Goal: Navigation & Orientation: Find specific page/section

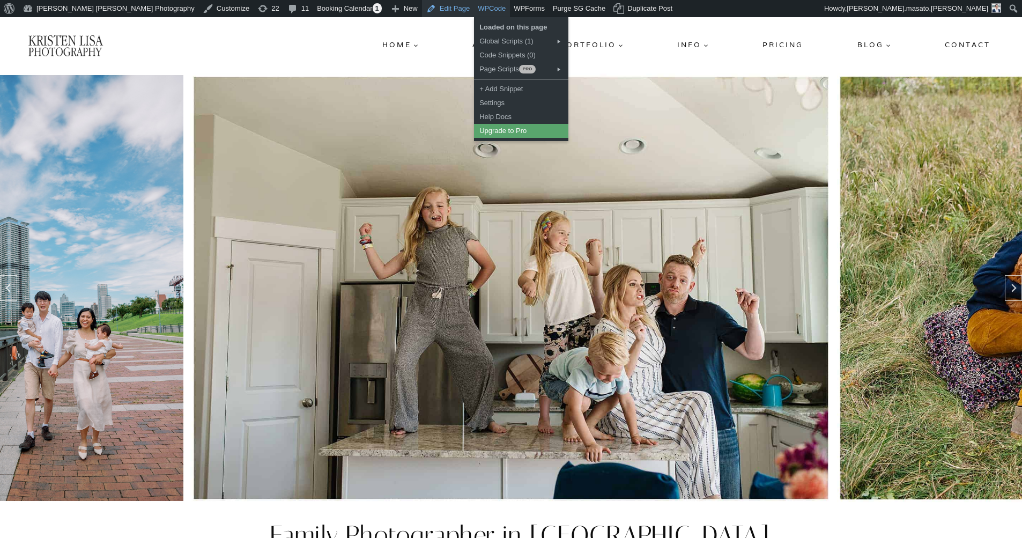
click at [422, 10] on link "Edit Page" at bounding box center [448, 8] width 52 height 17
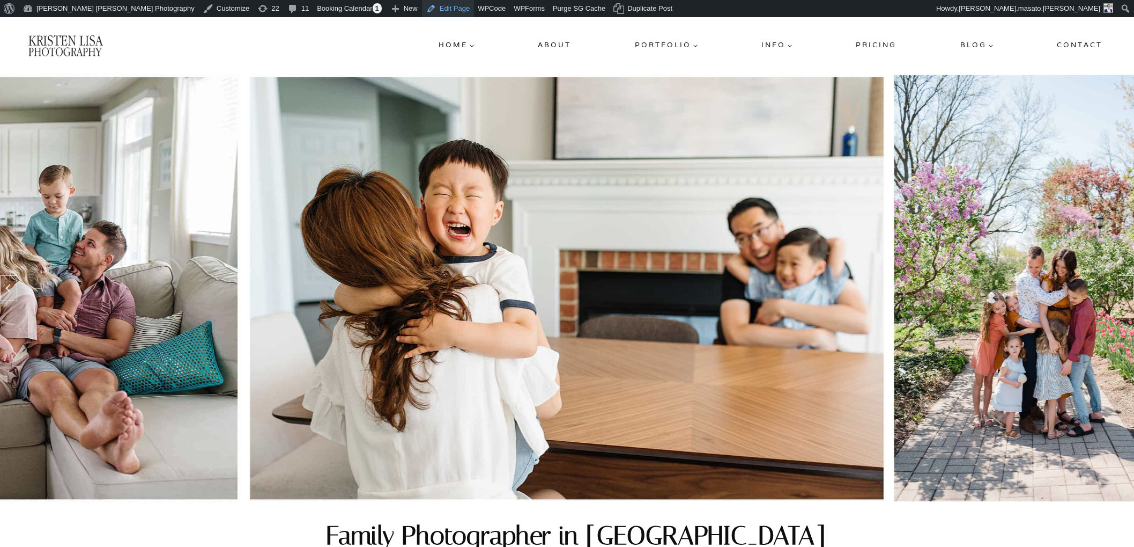
click at [422, 8] on link "Edit Page" at bounding box center [448, 8] width 52 height 17
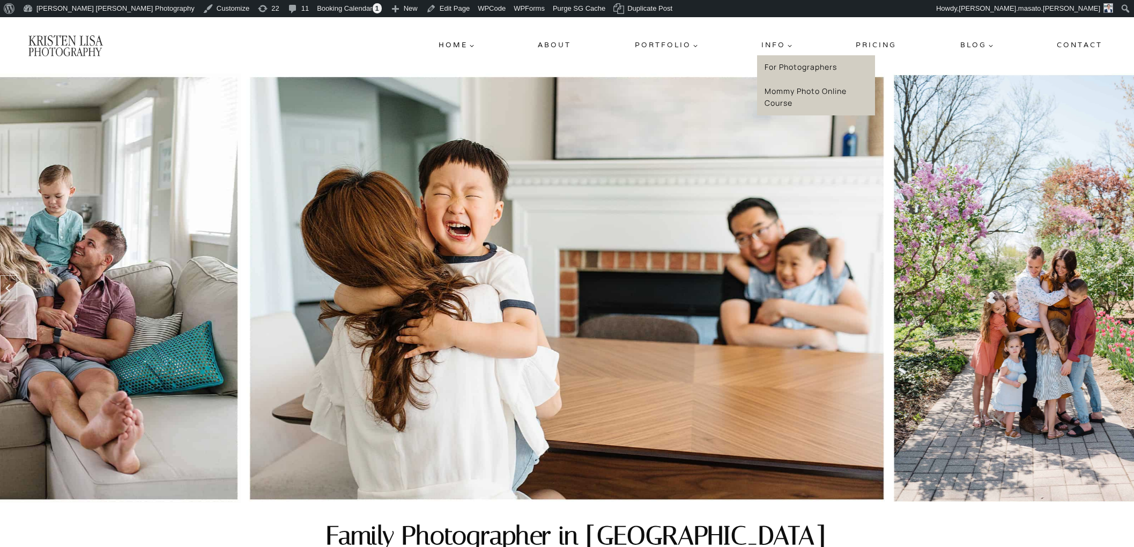
click at [777, 97] on link "Mommy Photo Online Course" at bounding box center [816, 97] width 118 height 36
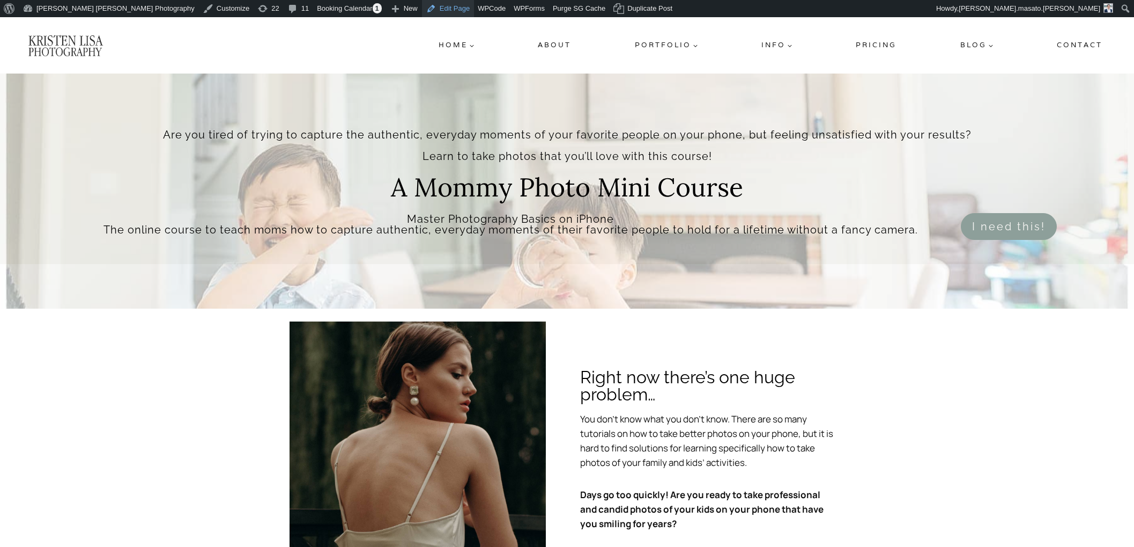
click at [422, 5] on link "Edit Page" at bounding box center [448, 8] width 52 height 17
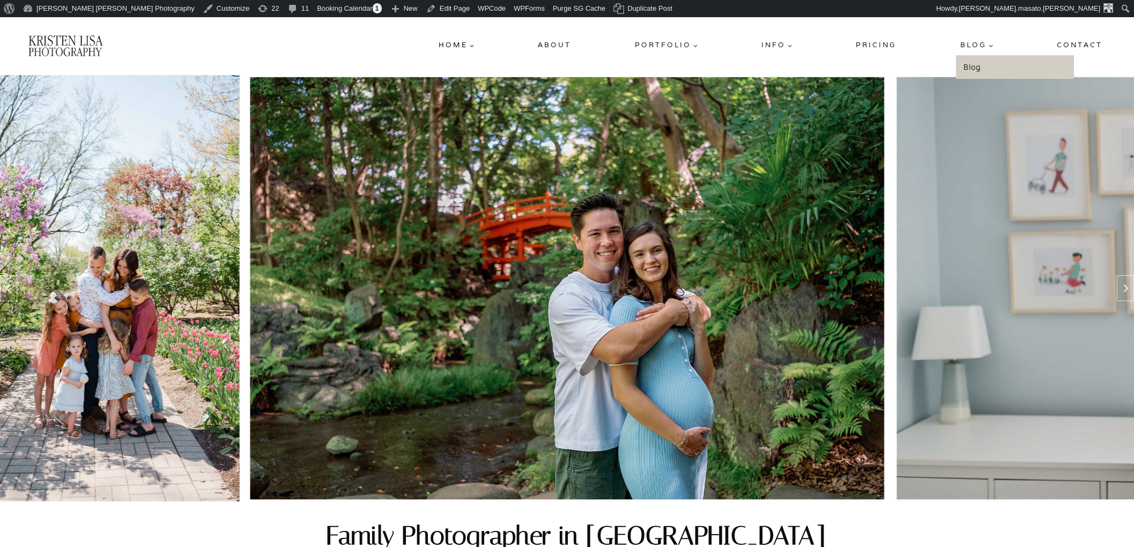
click at [975, 63] on link "Blog" at bounding box center [1015, 67] width 118 height 24
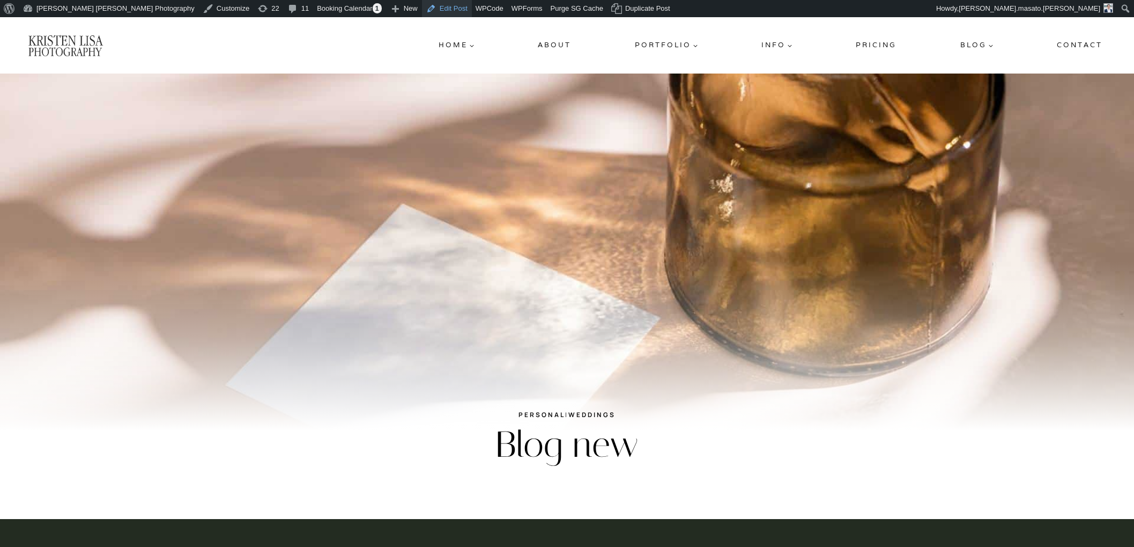
click at [422, 13] on link "Edit Post" at bounding box center [447, 8] width 50 height 17
click at [868, 42] on link "Pricing" at bounding box center [876, 44] width 49 height 19
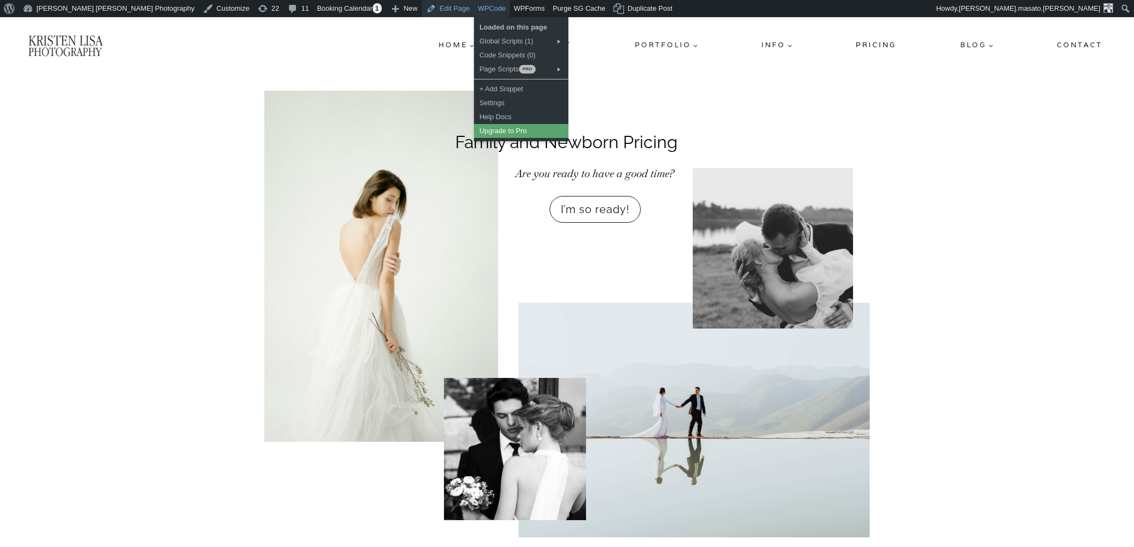
click at [422, 5] on link "Edit Page" at bounding box center [448, 8] width 52 height 17
